Goal: Check status: Check status

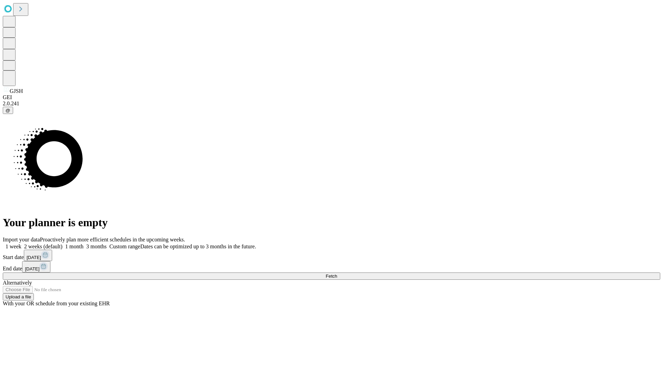
click at [337, 274] on span "Fetch" at bounding box center [331, 276] width 11 height 5
